Goal: Task Accomplishment & Management: Use online tool/utility

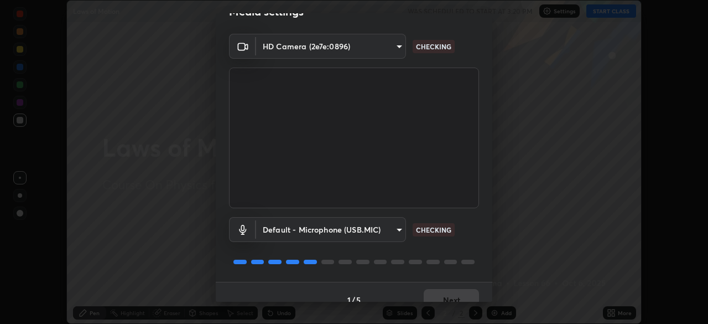
scroll to position [28, 0]
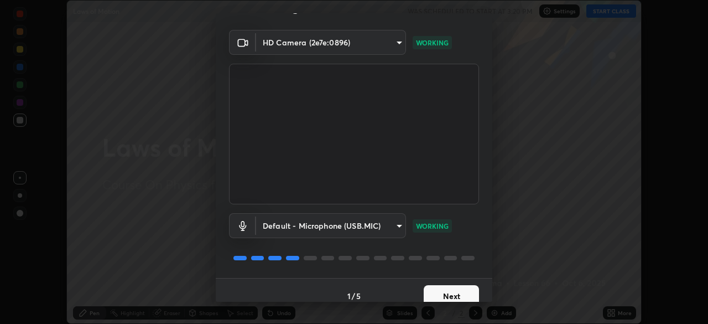
click at [437, 295] on button "Next" at bounding box center [451, 296] width 55 height 22
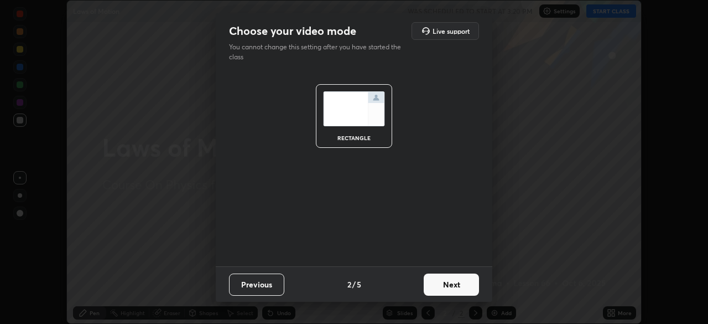
scroll to position [0, 0]
click at [438, 286] on button "Next" at bounding box center [451, 284] width 55 height 22
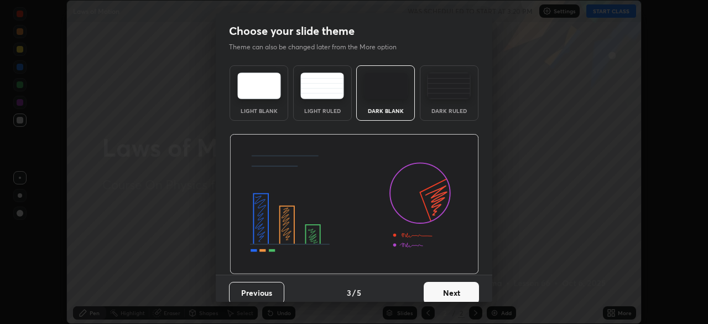
click at [431, 110] on div "Dark Ruled" at bounding box center [449, 111] width 44 height 6
click at [441, 290] on button "Next" at bounding box center [451, 293] width 55 height 22
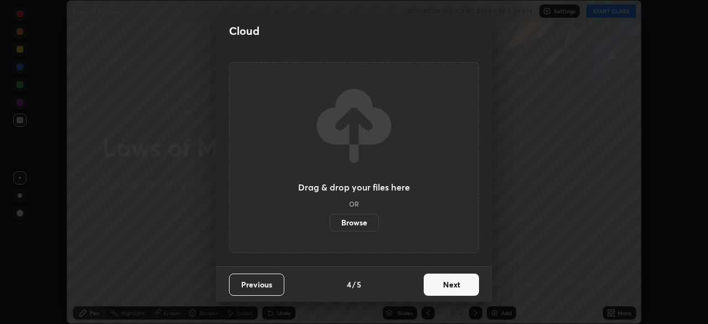
click at [439, 284] on button "Next" at bounding box center [451, 284] width 55 height 22
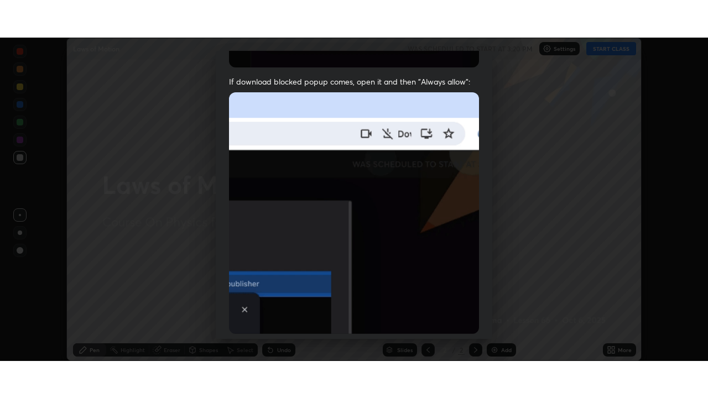
scroll to position [265, 0]
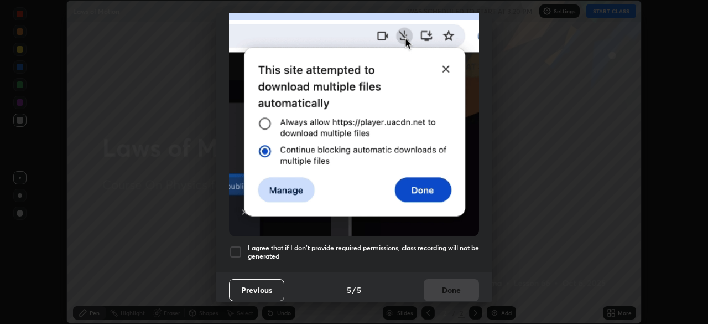
click at [232, 245] on div at bounding box center [235, 251] width 13 height 13
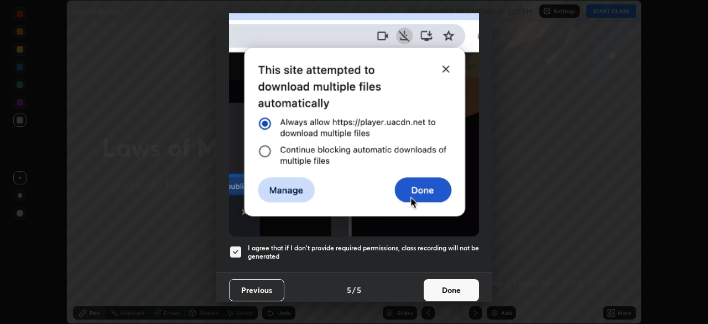
click at [440, 287] on button "Done" at bounding box center [451, 290] width 55 height 22
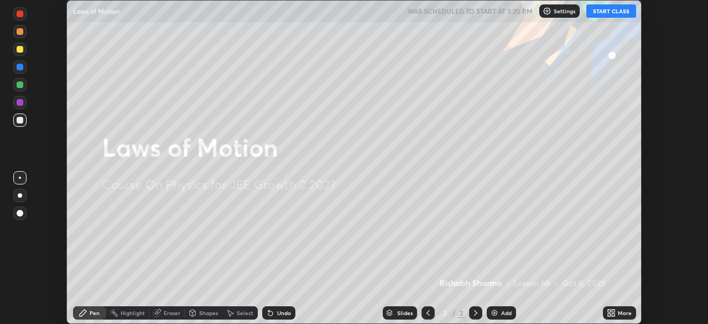
click at [613, 310] on icon at bounding box center [613, 310] width 3 height 3
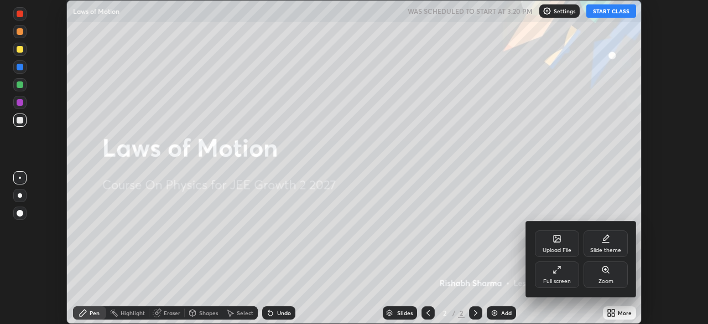
click at [546, 268] on div "Full screen" at bounding box center [557, 274] width 44 height 27
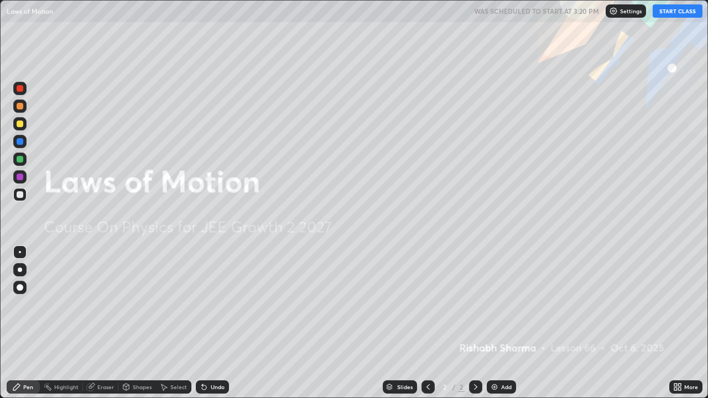
scroll to position [398, 708]
click at [674, 14] on button "START CLASS" at bounding box center [678, 10] width 50 height 13
click at [501, 323] on div "Add" at bounding box center [506, 387] width 11 height 6
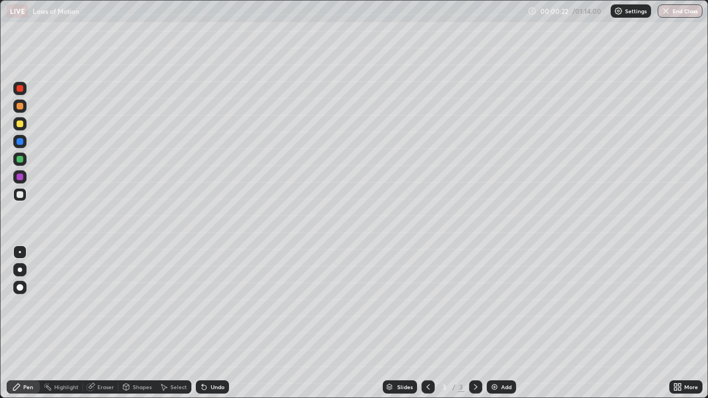
click at [21, 271] on div at bounding box center [20, 270] width 4 height 4
click at [21, 160] on div at bounding box center [20, 159] width 7 height 7
click at [496, 323] on img at bounding box center [494, 387] width 9 height 9
click at [18, 197] on div at bounding box center [20, 194] width 7 height 7
click at [138, 323] on div "Shapes" at bounding box center [142, 387] width 19 height 6
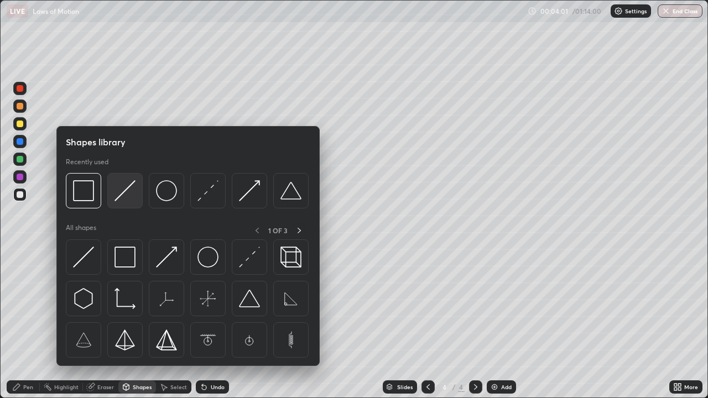
click at [128, 199] on img at bounding box center [125, 190] width 21 height 21
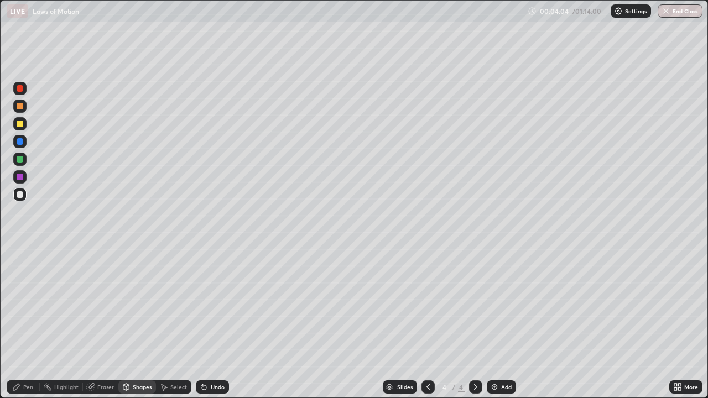
click at [139, 323] on div "Shapes" at bounding box center [137, 387] width 38 height 13
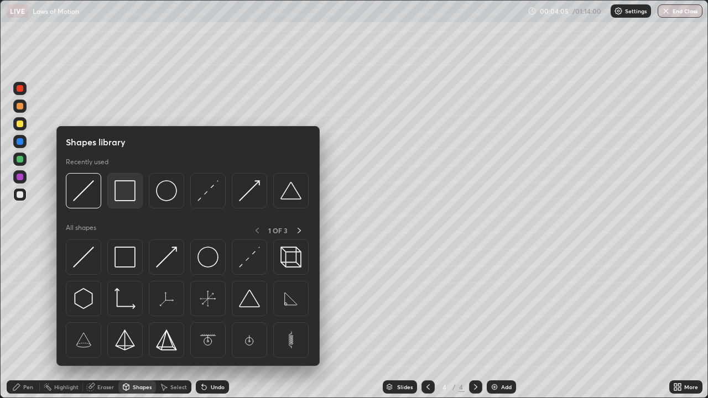
click at [126, 200] on img at bounding box center [125, 190] width 21 height 21
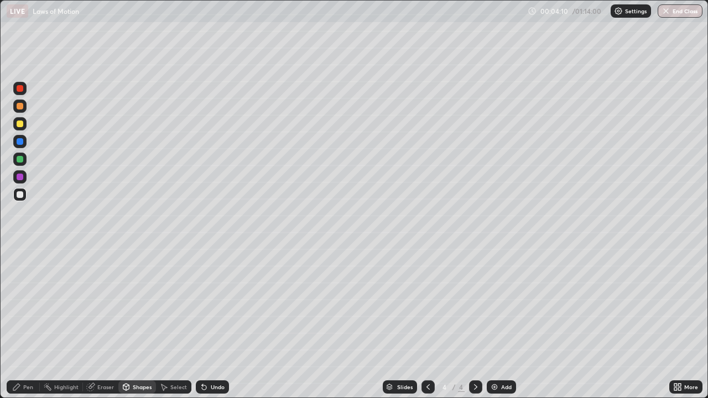
click at [33, 323] on div "Pen" at bounding box center [23, 387] width 33 height 13
click at [21, 128] on div at bounding box center [19, 123] width 13 height 13
click at [20, 159] on div at bounding box center [20, 159] width 7 height 7
click at [22, 126] on div at bounding box center [20, 124] width 7 height 7
click at [24, 108] on div at bounding box center [19, 106] width 13 height 13
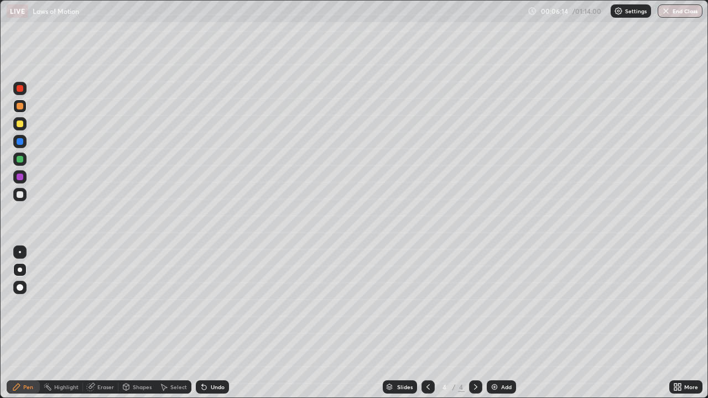
click at [22, 193] on div at bounding box center [20, 194] width 7 height 7
click at [498, 323] on div "Add" at bounding box center [501, 387] width 29 height 13
click at [24, 128] on div at bounding box center [19, 123] width 13 height 13
click at [23, 161] on div at bounding box center [20, 159] width 7 height 7
click at [211, 323] on div "Undo" at bounding box center [218, 387] width 14 height 6
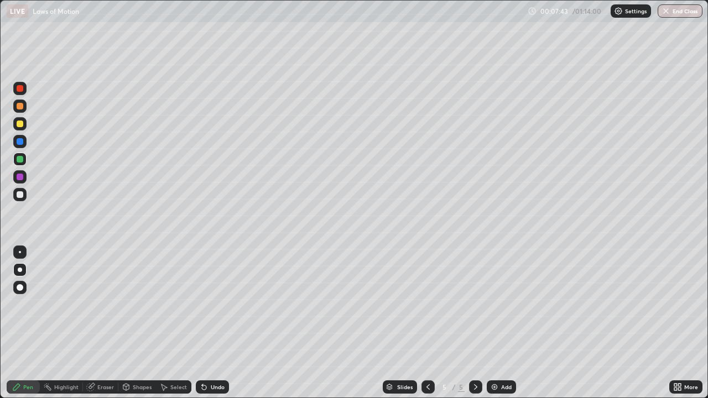
click at [207, 323] on div "Undo" at bounding box center [212, 387] width 33 height 13
click at [209, 323] on div "Undo" at bounding box center [212, 387] width 33 height 13
click at [210, 323] on div "Undo" at bounding box center [212, 387] width 33 height 13
click at [211, 323] on div "Undo" at bounding box center [212, 387] width 33 height 13
click at [210, 323] on div "Undo" at bounding box center [212, 387] width 33 height 13
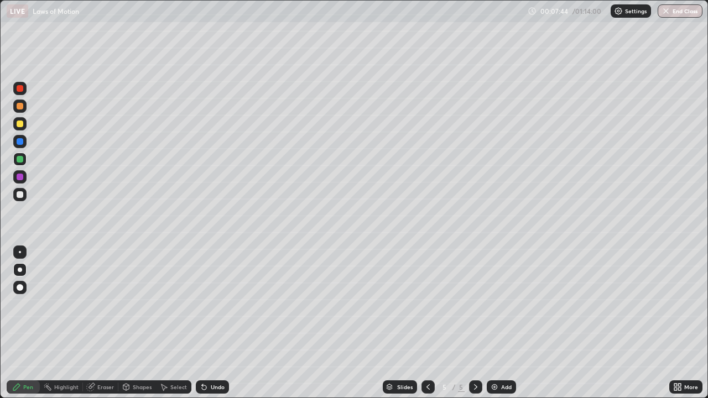
click at [20, 252] on div at bounding box center [20, 252] width 2 height 2
click at [102, 323] on div "Eraser" at bounding box center [105, 387] width 17 height 6
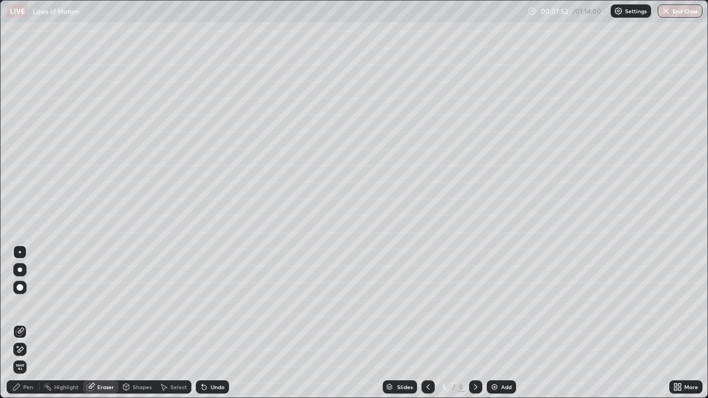
click at [21, 268] on div at bounding box center [20, 270] width 4 height 4
click at [25, 323] on div "Pen" at bounding box center [28, 387] width 10 height 6
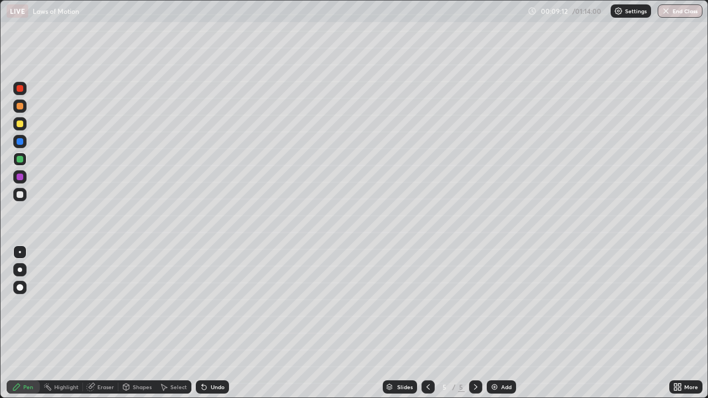
click at [23, 200] on div at bounding box center [19, 194] width 13 height 13
click at [501, 323] on div "Add" at bounding box center [506, 387] width 11 height 6
click at [20, 270] on div at bounding box center [20, 270] width 4 height 4
click at [19, 283] on div at bounding box center [19, 287] width 13 height 13
click at [20, 252] on div at bounding box center [20, 252] width 2 height 2
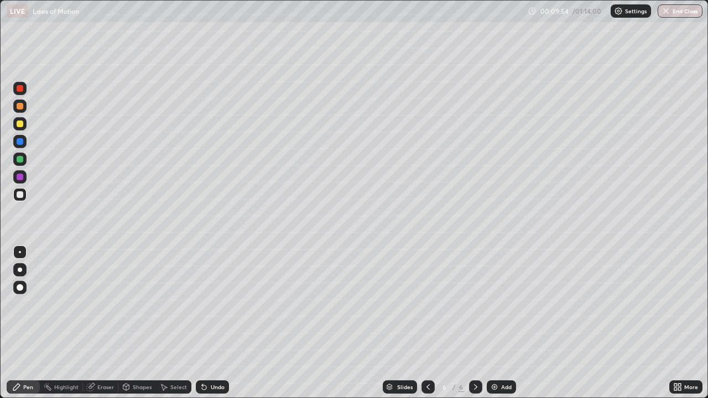
click at [19, 285] on div at bounding box center [20, 287] width 7 height 7
click at [20, 124] on div at bounding box center [20, 124] width 7 height 7
click at [20, 252] on div at bounding box center [20, 252] width 2 height 2
click at [22, 160] on div at bounding box center [20, 159] width 7 height 7
click at [20, 106] on div at bounding box center [20, 106] width 7 height 7
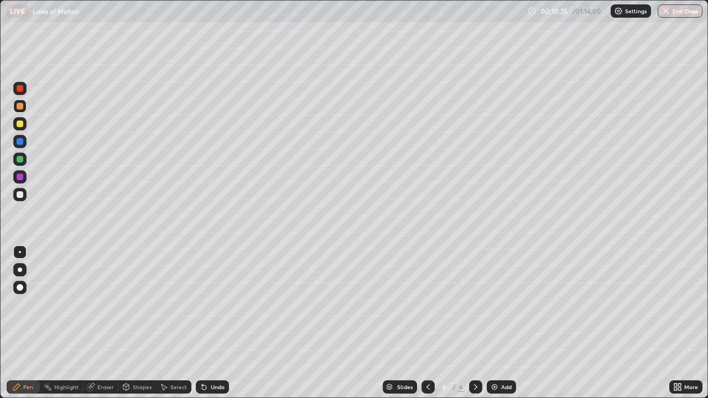
click at [20, 270] on div at bounding box center [20, 270] width 4 height 4
click at [20, 197] on div at bounding box center [20, 194] width 7 height 7
click at [492, 323] on img at bounding box center [494, 387] width 9 height 9
click at [143, 323] on div "Shapes" at bounding box center [142, 387] width 19 height 6
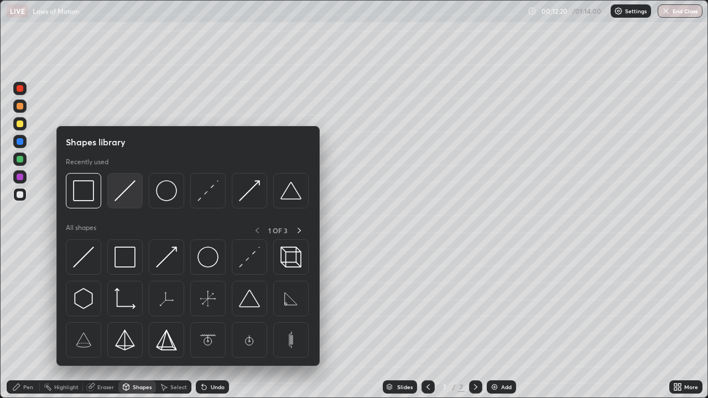
click at [133, 202] on div at bounding box center [124, 190] width 35 height 35
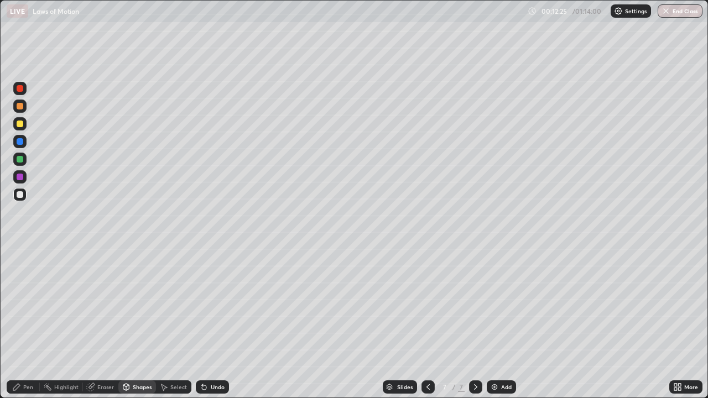
click at [28, 323] on div "Pen" at bounding box center [28, 387] width 10 height 6
click at [18, 195] on div at bounding box center [20, 194] width 7 height 7
click at [19, 128] on div at bounding box center [19, 123] width 13 height 13
click at [103, 323] on div "Eraser" at bounding box center [105, 387] width 17 height 6
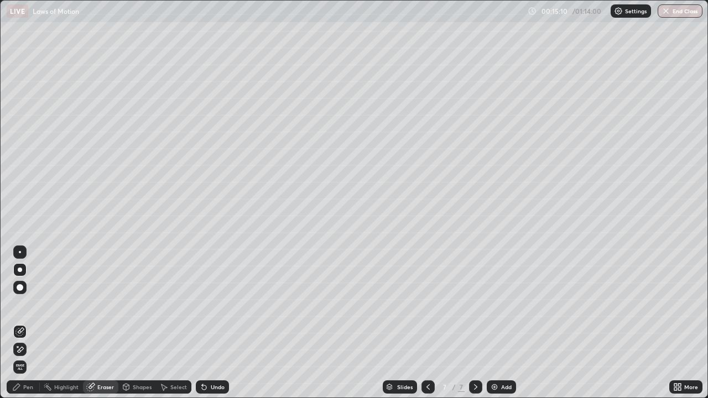
click at [27, 323] on div "Pen" at bounding box center [23, 387] width 33 height 13
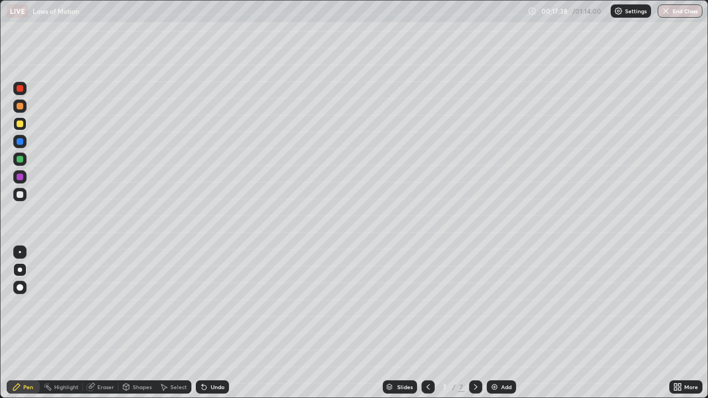
click at [20, 177] on div at bounding box center [20, 177] width 7 height 7
click at [497, 323] on img at bounding box center [494, 387] width 9 height 9
click at [22, 196] on div at bounding box center [20, 194] width 7 height 7
click at [134, 323] on div "Shapes" at bounding box center [142, 387] width 19 height 6
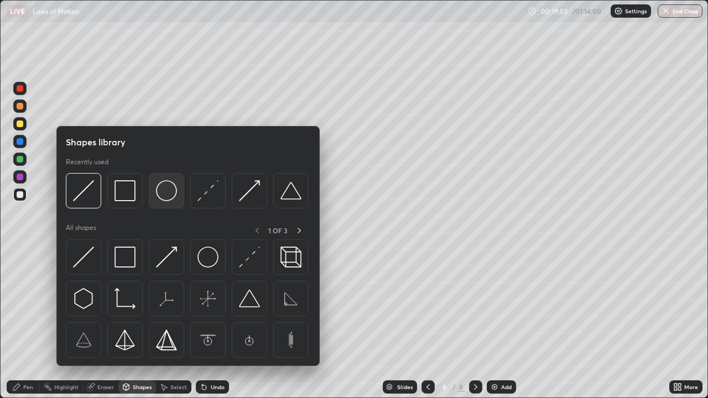
click at [164, 204] on div at bounding box center [166, 190] width 35 height 35
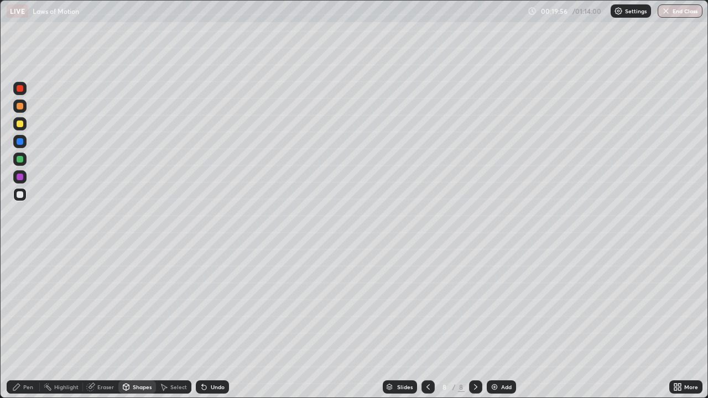
click at [23, 323] on div "Pen" at bounding box center [23, 387] width 33 height 13
click at [141, 323] on div "Shapes" at bounding box center [142, 387] width 19 height 6
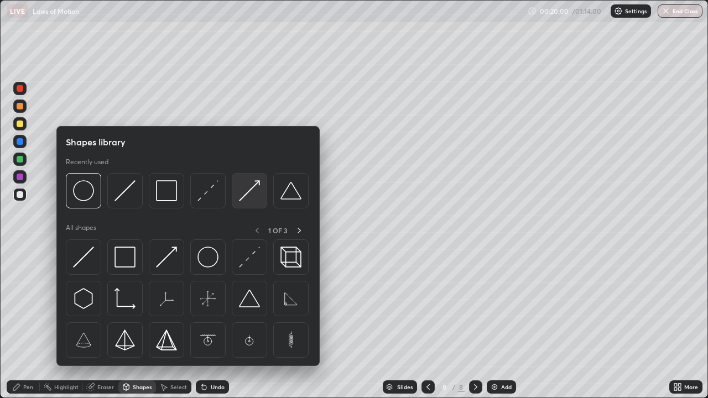
click at [243, 200] on img at bounding box center [249, 190] width 21 height 21
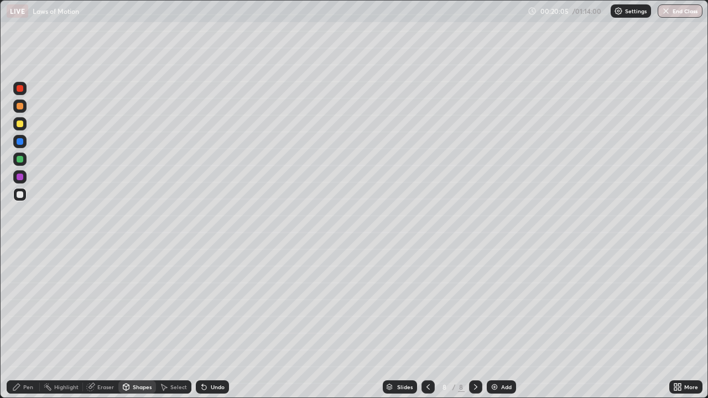
click at [34, 323] on div "Pen" at bounding box center [23, 387] width 33 height 13
click at [17, 290] on div at bounding box center [19, 287] width 13 height 13
click at [23, 323] on div "Pen" at bounding box center [23, 387] width 33 height 13
click at [20, 270] on div at bounding box center [20, 270] width 4 height 4
click at [107, 323] on div "Eraser" at bounding box center [105, 387] width 17 height 6
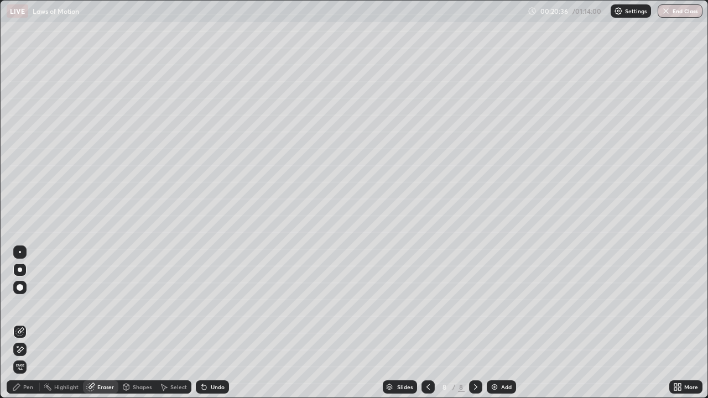
click at [29, 323] on div "Pen" at bounding box center [28, 387] width 10 height 6
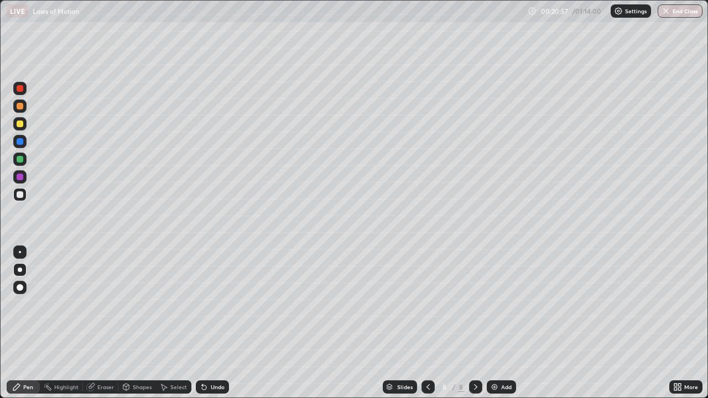
click at [20, 199] on div at bounding box center [19, 194] width 13 height 13
click at [20, 128] on div at bounding box center [19, 123] width 13 height 13
click at [21, 270] on div at bounding box center [20, 270] width 4 height 4
click at [20, 195] on div at bounding box center [20, 194] width 7 height 7
click at [23, 199] on div at bounding box center [19, 194] width 13 height 13
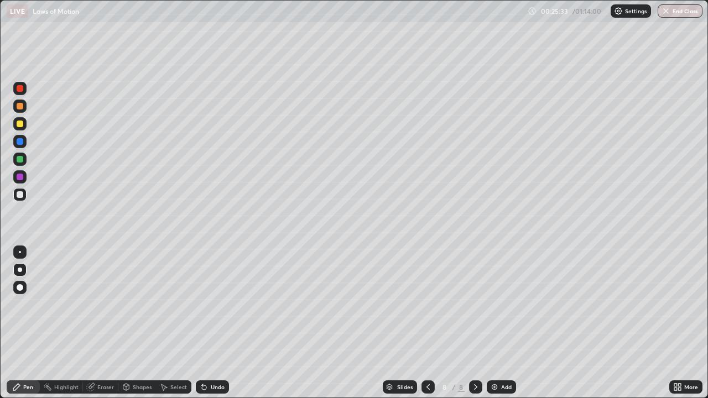
click at [501, 323] on div "Add" at bounding box center [501, 387] width 29 height 13
click at [144, 323] on div "Shapes" at bounding box center [142, 387] width 19 height 6
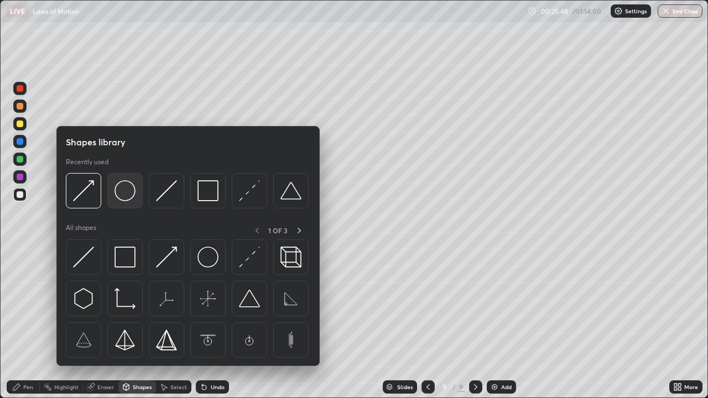
click at [132, 200] on img at bounding box center [125, 190] width 21 height 21
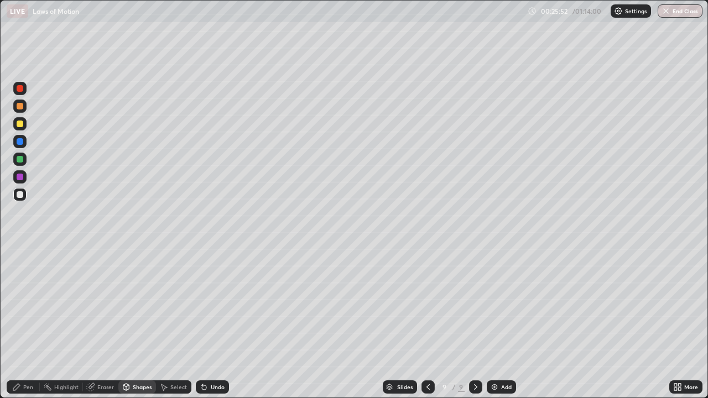
click at [140, 323] on div "Shapes" at bounding box center [142, 387] width 19 height 6
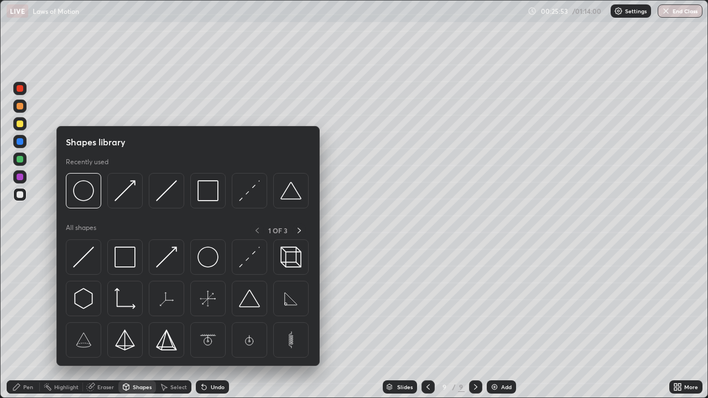
click at [30, 323] on div "Pen" at bounding box center [28, 387] width 10 height 6
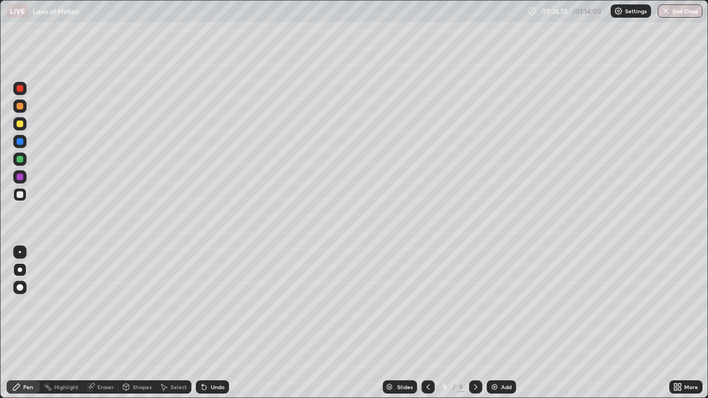
click at [19, 197] on div at bounding box center [20, 194] width 7 height 7
click at [21, 124] on div at bounding box center [20, 124] width 7 height 7
click at [20, 252] on div at bounding box center [20, 252] width 2 height 2
click at [19, 195] on div at bounding box center [20, 194] width 7 height 7
click at [21, 271] on div at bounding box center [20, 270] width 4 height 4
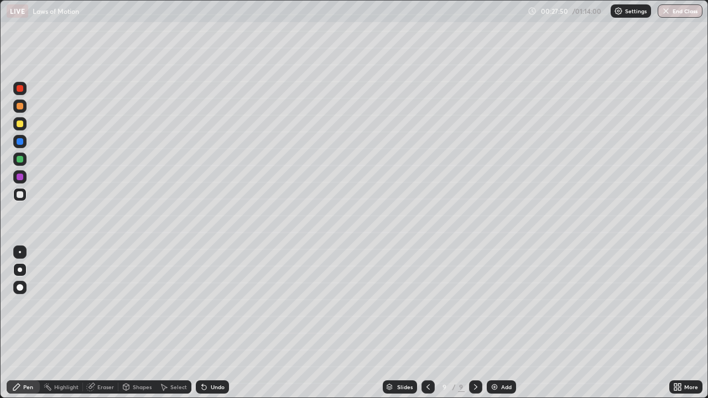
click at [18, 191] on div at bounding box center [20, 194] width 7 height 7
click at [20, 124] on div at bounding box center [20, 124] width 7 height 7
click at [211, 323] on div "Undo" at bounding box center [218, 387] width 14 height 6
click at [212, 323] on div "Undo" at bounding box center [218, 387] width 14 height 6
click at [211, 323] on div "Undo" at bounding box center [218, 387] width 14 height 6
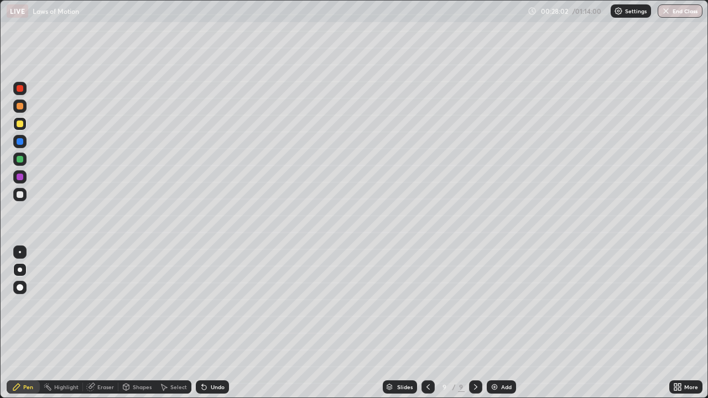
click at [212, 323] on div "Undo" at bounding box center [218, 387] width 14 height 6
click at [21, 195] on div at bounding box center [20, 194] width 7 height 7
click at [503, 323] on div "Add" at bounding box center [506, 387] width 11 height 6
click at [20, 124] on div at bounding box center [20, 124] width 7 height 7
click at [21, 196] on div at bounding box center [20, 194] width 7 height 7
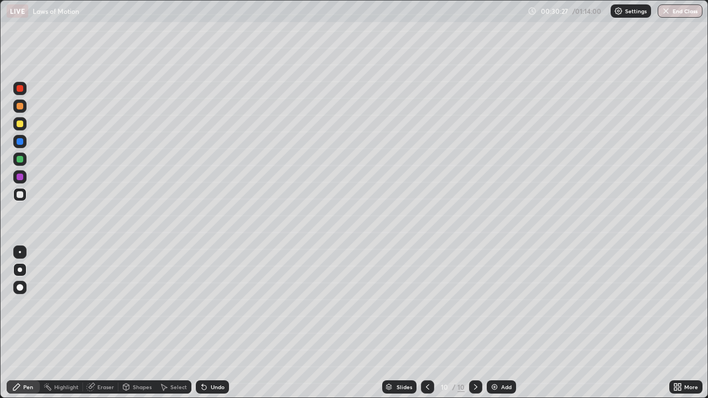
click at [22, 128] on div at bounding box center [19, 123] width 13 height 13
click at [20, 195] on div at bounding box center [20, 194] width 7 height 7
click at [499, 323] on div "Add" at bounding box center [501, 387] width 29 height 13
click at [428, 323] on icon at bounding box center [428, 387] width 9 height 9
click at [476, 323] on icon at bounding box center [475, 387] width 9 height 9
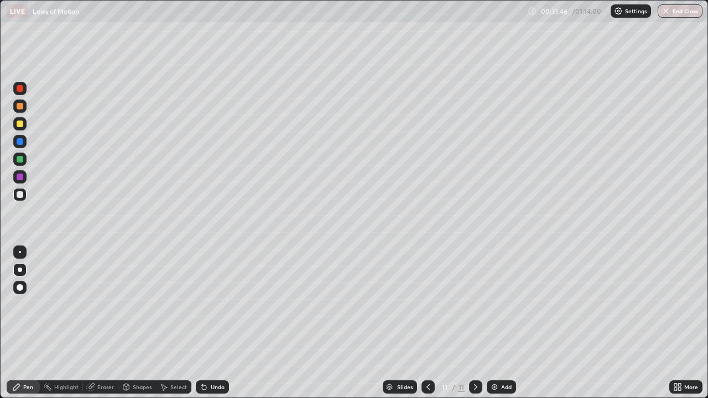
click at [24, 288] on div at bounding box center [19, 287] width 13 height 13
click at [22, 270] on div at bounding box center [20, 270] width 4 height 4
click at [211, 323] on div "Undo" at bounding box center [218, 387] width 14 height 6
click at [207, 323] on div "Undo" at bounding box center [212, 387] width 33 height 13
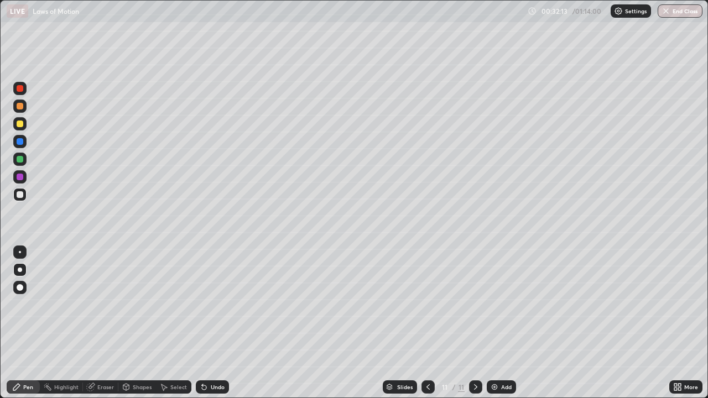
click at [207, 323] on div "Undo" at bounding box center [212, 387] width 33 height 13
click at [22, 269] on div at bounding box center [20, 270] width 4 height 4
click at [22, 124] on div at bounding box center [20, 124] width 7 height 7
click at [19, 195] on div at bounding box center [20, 194] width 7 height 7
click at [500, 323] on div "Add" at bounding box center [501, 387] width 29 height 13
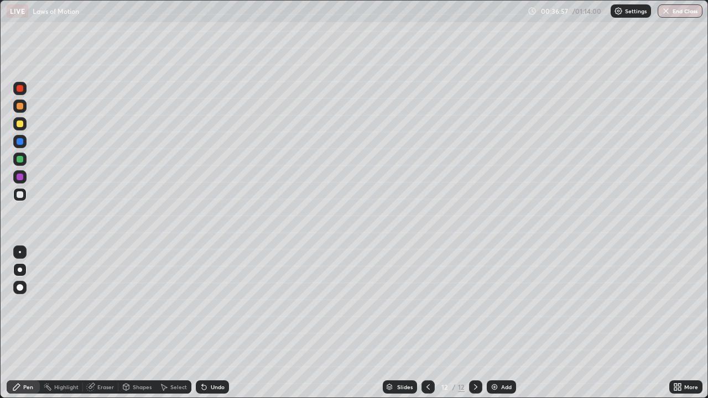
click at [20, 126] on div at bounding box center [20, 124] width 7 height 7
click at [20, 252] on div at bounding box center [20, 252] width 2 height 2
click at [210, 323] on div "Undo" at bounding box center [212, 387] width 33 height 13
click at [20, 270] on div at bounding box center [20, 270] width 4 height 4
click at [105, 323] on div "Eraser" at bounding box center [100, 387] width 35 height 13
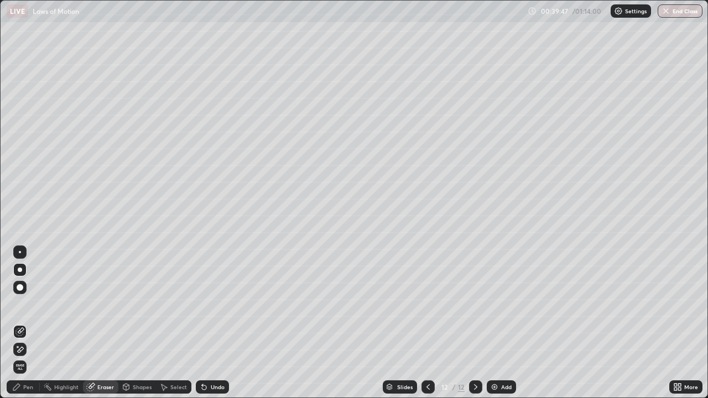
click at [33, 323] on div "Pen" at bounding box center [23, 387] width 33 height 13
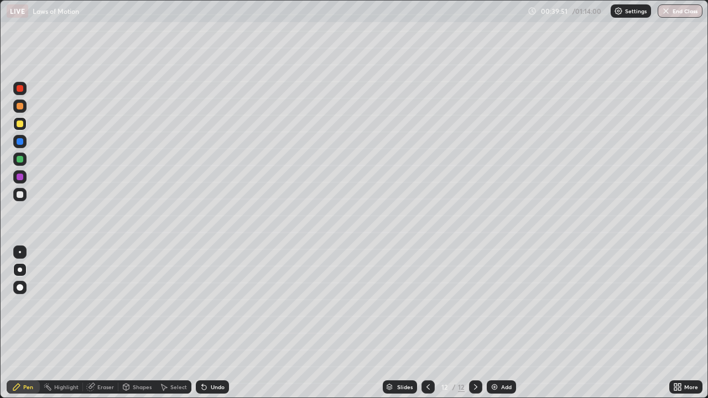
click at [500, 323] on div "Add" at bounding box center [501, 387] width 29 height 13
click at [19, 199] on div at bounding box center [19, 194] width 13 height 13
click at [22, 124] on div at bounding box center [20, 124] width 7 height 7
click at [20, 270] on div at bounding box center [20, 270] width 4 height 4
click at [20, 272] on div at bounding box center [20, 270] width 4 height 4
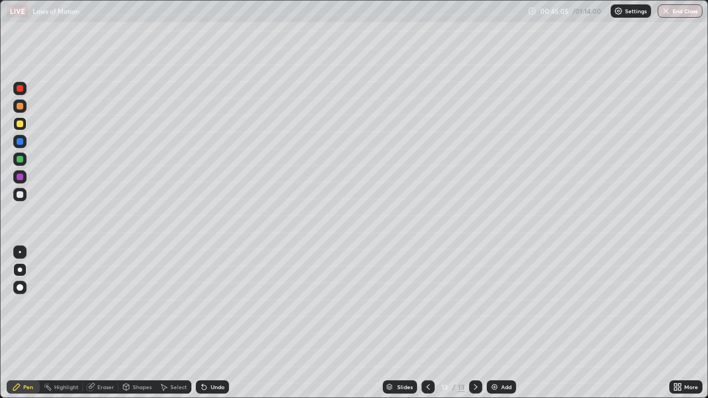
click at [502, 323] on div "Add" at bounding box center [506, 387] width 11 height 6
click at [209, 323] on div "Undo" at bounding box center [212, 387] width 33 height 13
click at [207, 323] on div "Undo" at bounding box center [212, 387] width 33 height 13
click at [209, 323] on div "Undo" at bounding box center [212, 387] width 33 height 13
click at [20, 270] on div at bounding box center [20, 270] width 4 height 4
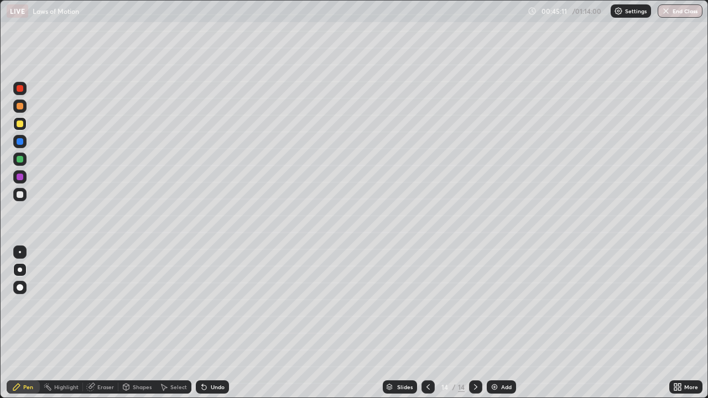
click at [22, 199] on div at bounding box center [19, 194] width 13 height 13
click at [138, 323] on div "Shapes" at bounding box center [142, 387] width 19 height 6
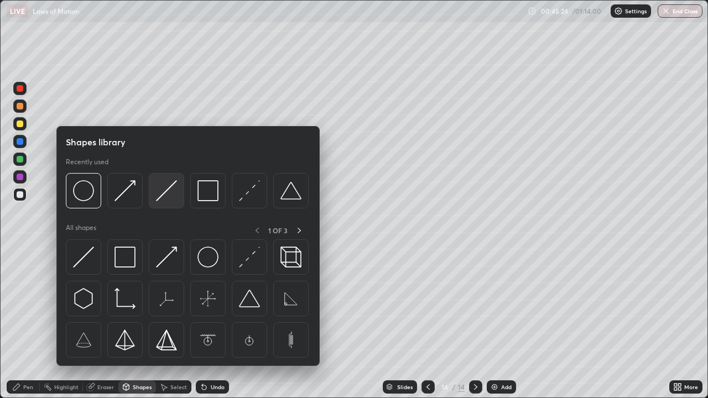
click at [168, 196] on img at bounding box center [166, 190] width 21 height 21
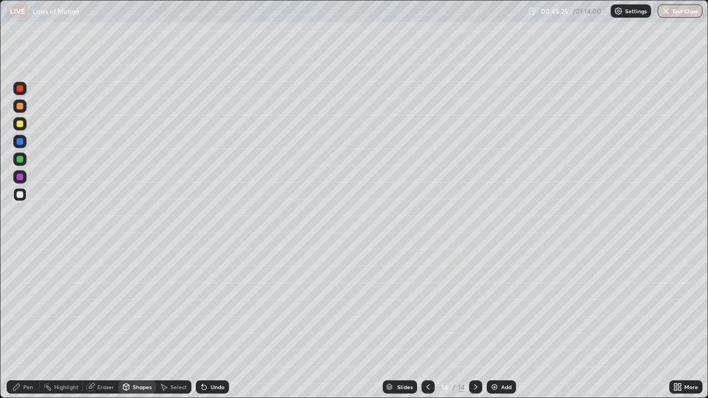
click at [136, 323] on div "Shapes" at bounding box center [142, 387] width 19 height 6
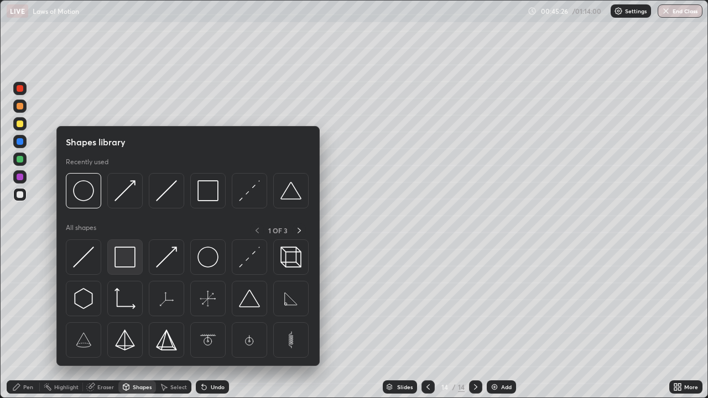
click at [127, 260] on img at bounding box center [125, 257] width 21 height 21
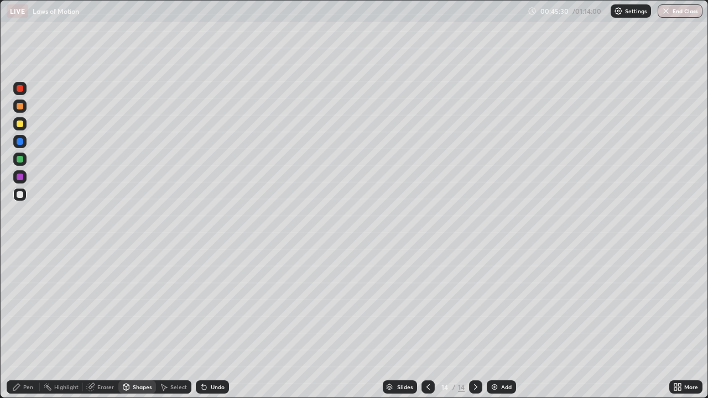
click at [135, 323] on div "Shapes" at bounding box center [142, 387] width 19 height 6
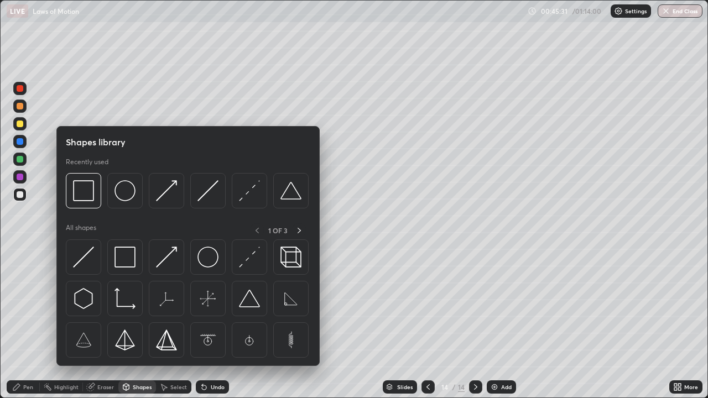
click at [133, 323] on div "Shapes" at bounding box center [142, 387] width 19 height 6
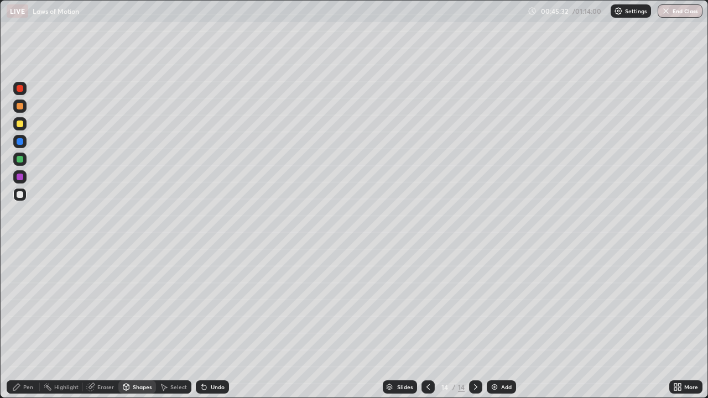
click at [139, 323] on div "Shapes" at bounding box center [142, 387] width 19 height 6
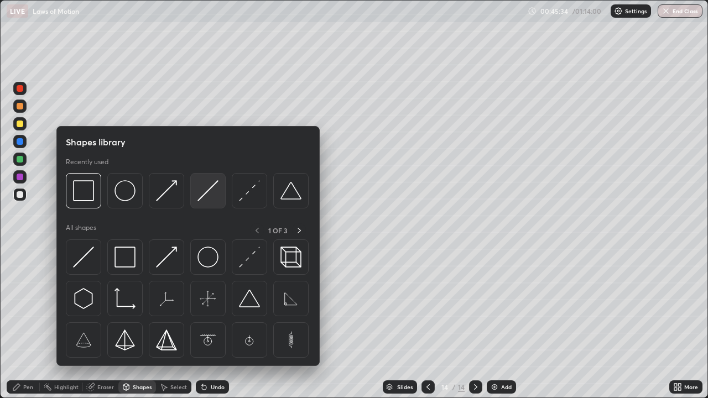
click at [206, 193] on img at bounding box center [207, 190] width 21 height 21
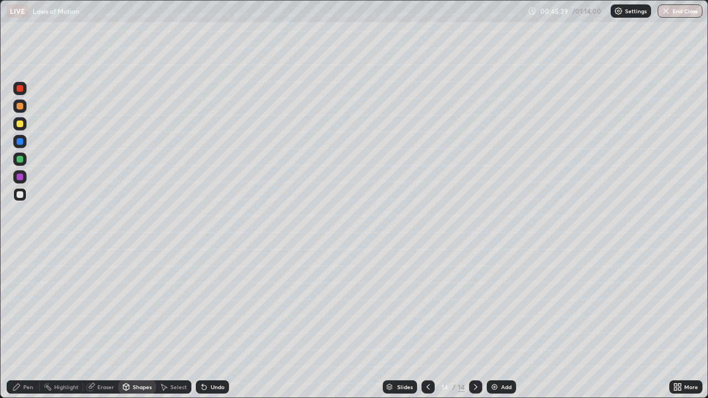
click at [30, 323] on div "Pen" at bounding box center [28, 387] width 10 height 6
click at [96, 323] on div "Eraser" at bounding box center [100, 387] width 35 height 13
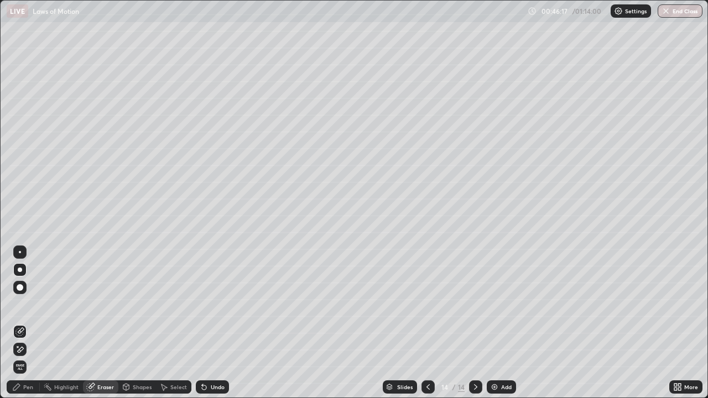
click at [24, 323] on div "Pen" at bounding box center [28, 387] width 10 height 6
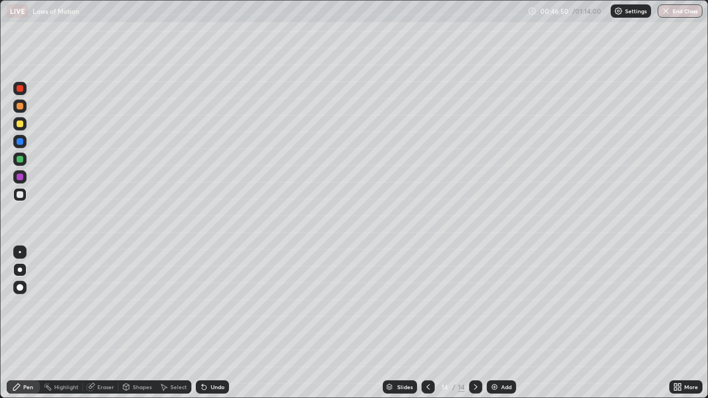
click at [20, 124] on div at bounding box center [20, 124] width 7 height 7
click at [20, 196] on div at bounding box center [20, 194] width 7 height 7
click at [497, 323] on img at bounding box center [494, 387] width 9 height 9
click at [211, 323] on div "Undo" at bounding box center [218, 387] width 14 height 6
click at [206, 323] on div "Undo" at bounding box center [212, 387] width 33 height 13
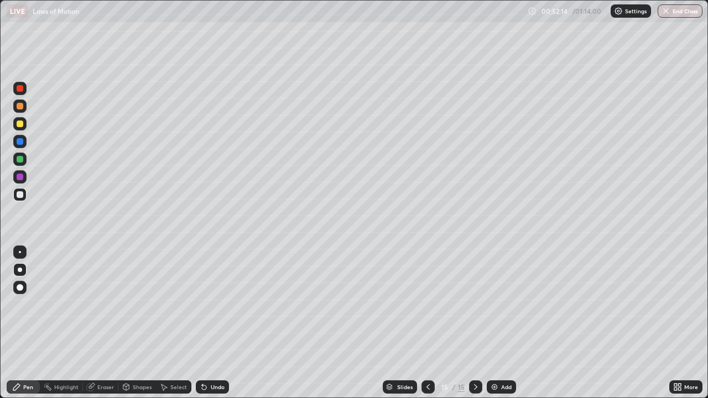
click at [215, 323] on div "Undo" at bounding box center [212, 387] width 33 height 13
click at [216, 323] on div "Undo" at bounding box center [212, 387] width 33 height 13
click at [219, 323] on div "Undo" at bounding box center [212, 387] width 33 height 13
click at [95, 323] on icon at bounding box center [90, 387] width 9 height 9
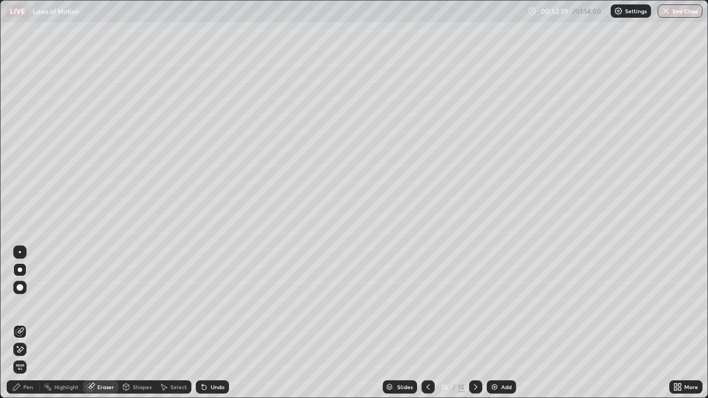
click at [22, 323] on div "Pen" at bounding box center [23, 387] width 33 height 13
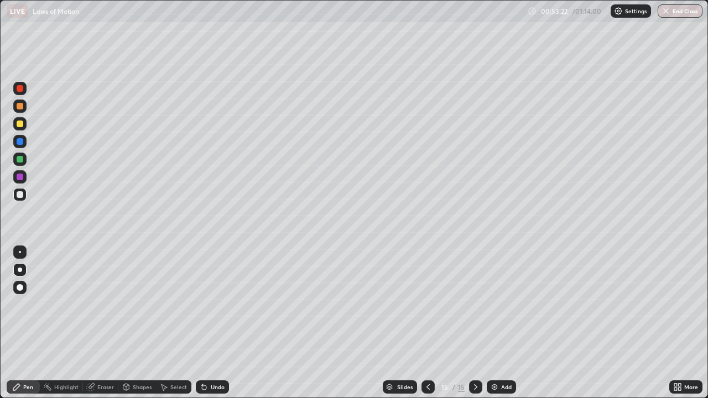
click at [500, 323] on div "Add" at bounding box center [501, 387] width 29 height 13
click at [137, 323] on div "Shapes" at bounding box center [137, 387] width 38 height 13
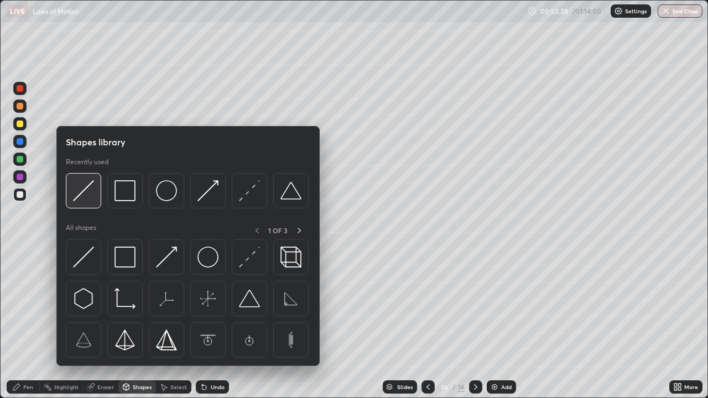
click at [91, 200] on img at bounding box center [83, 190] width 21 height 21
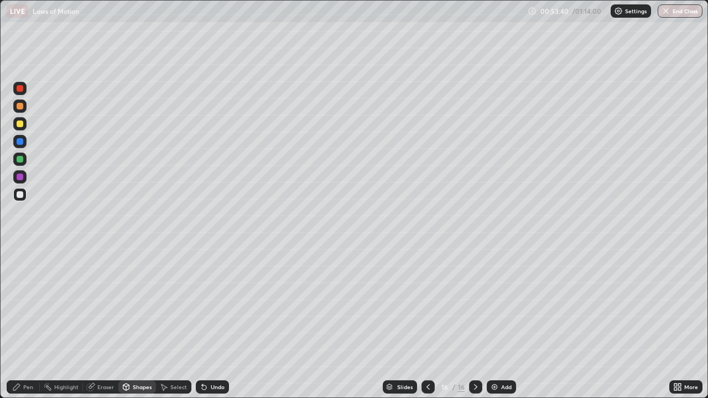
click at [31, 323] on div "Pen" at bounding box center [23, 387] width 33 height 13
click at [20, 124] on div at bounding box center [20, 124] width 7 height 7
click at [209, 323] on div "Undo" at bounding box center [212, 387] width 33 height 13
click at [211, 323] on div "Undo" at bounding box center [218, 387] width 14 height 6
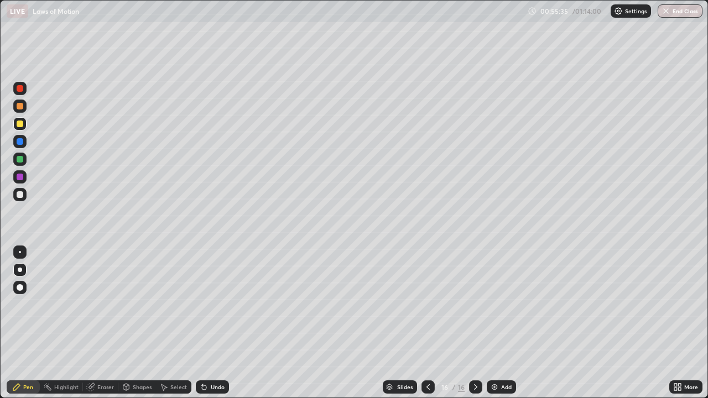
click at [427, 323] on icon at bounding box center [428, 387] width 9 height 9
click at [427, 323] on icon at bounding box center [428, 387] width 3 height 6
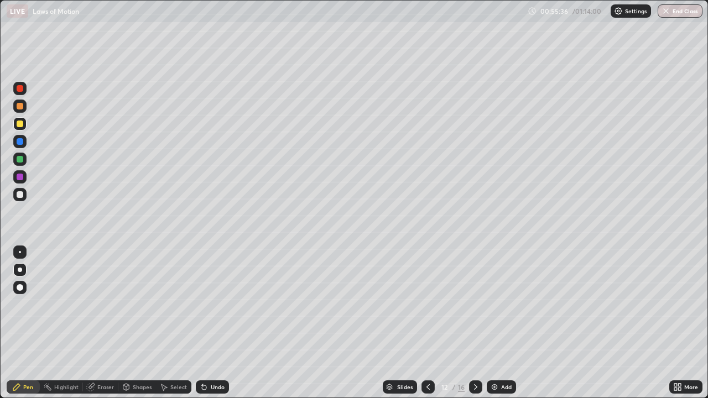
click at [429, 323] on icon at bounding box center [428, 387] width 9 height 9
click at [426, 323] on icon at bounding box center [428, 387] width 9 height 9
click at [427, 323] on div at bounding box center [428, 387] width 13 height 13
click at [425, 323] on div at bounding box center [428, 387] width 13 height 22
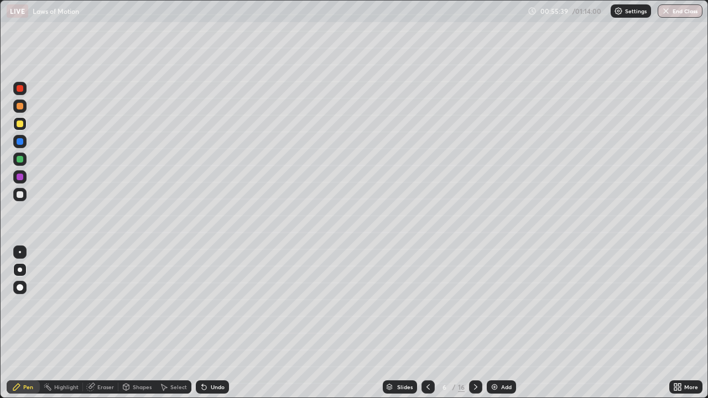
click at [427, 323] on icon at bounding box center [428, 387] width 3 height 6
click at [424, 323] on icon at bounding box center [428, 387] width 9 height 9
click at [473, 323] on div at bounding box center [475, 387] width 13 height 13
click at [476, 323] on icon at bounding box center [475, 387] width 9 height 9
click at [475, 323] on icon at bounding box center [475, 387] width 9 height 9
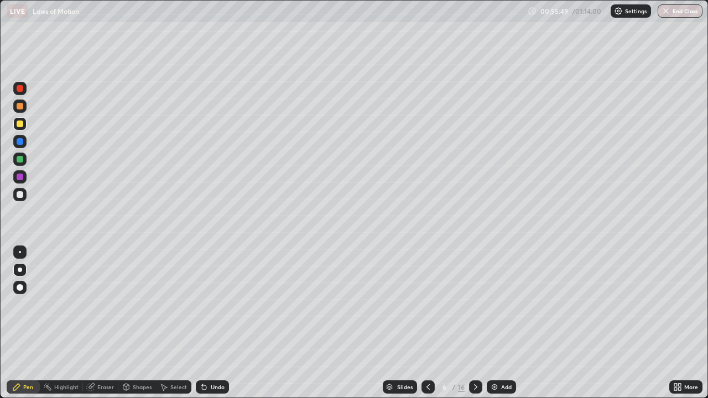
click at [475, 323] on icon at bounding box center [475, 387] width 9 height 9
click at [474, 323] on icon at bounding box center [475, 387] width 9 height 9
click at [470, 323] on div at bounding box center [475, 387] width 13 height 22
click at [471, 323] on div at bounding box center [475, 387] width 13 height 22
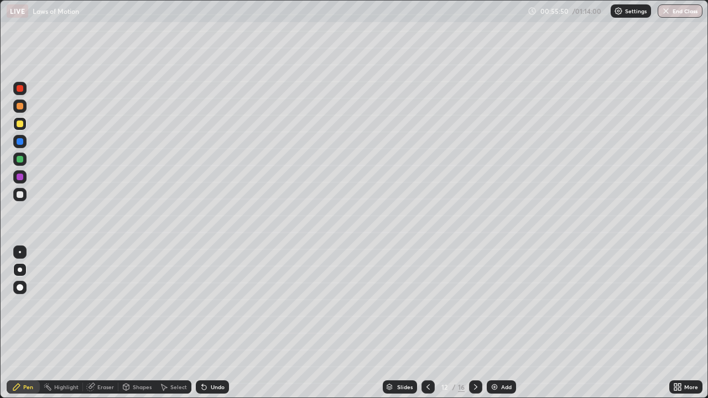
click at [473, 323] on icon at bounding box center [475, 387] width 9 height 9
click at [474, 323] on icon at bounding box center [475, 387] width 9 height 9
click at [473, 323] on icon at bounding box center [475, 387] width 9 height 9
click at [475, 323] on icon at bounding box center [475, 387] width 9 height 9
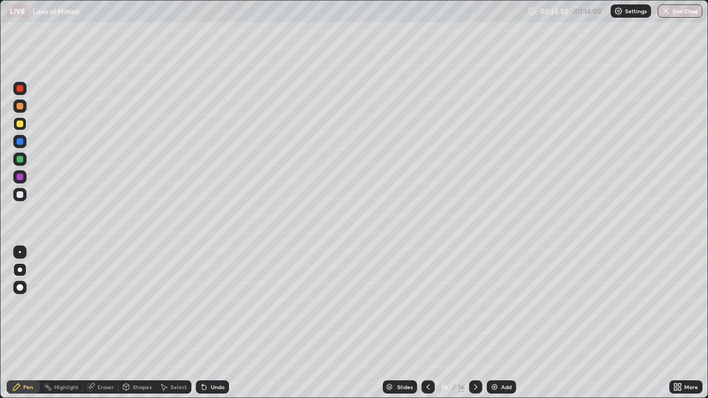
click at [475, 323] on icon at bounding box center [475, 387] width 9 height 9
click at [19, 107] on div at bounding box center [20, 106] width 7 height 7
click at [691, 11] on button "End Class" at bounding box center [680, 10] width 45 height 13
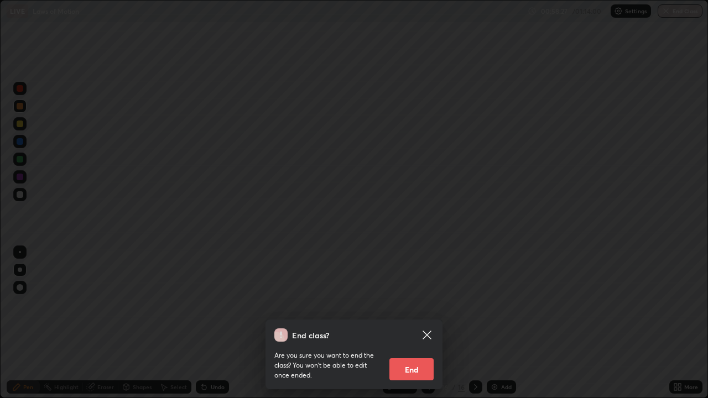
click at [415, 323] on button "End" at bounding box center [411, 369] width 44 height 22
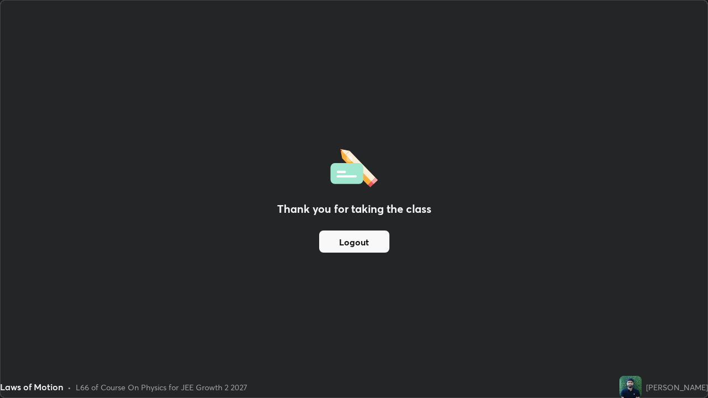
click at [362, 133] on div "Thank you for taking the class Logout" at bounding box center [354, 199] width 707 height 397
